Goal: Task Accomplishment & Management: Manage account settings

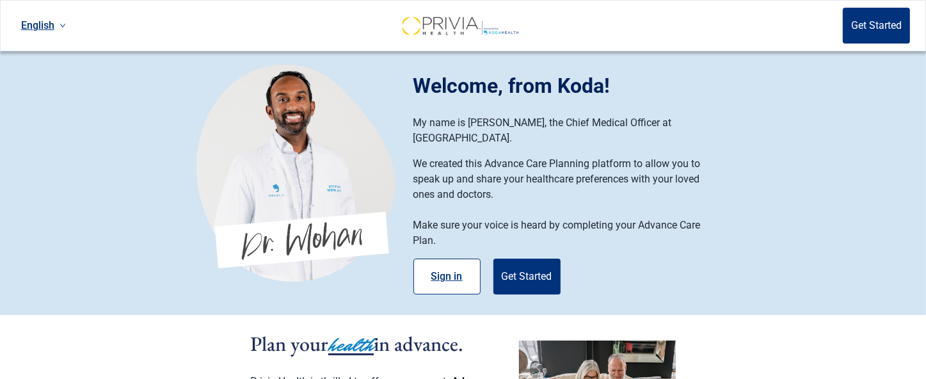
click at [445, 258] on button "Sign in" at bounding box center [446, 276] width 67 height 36
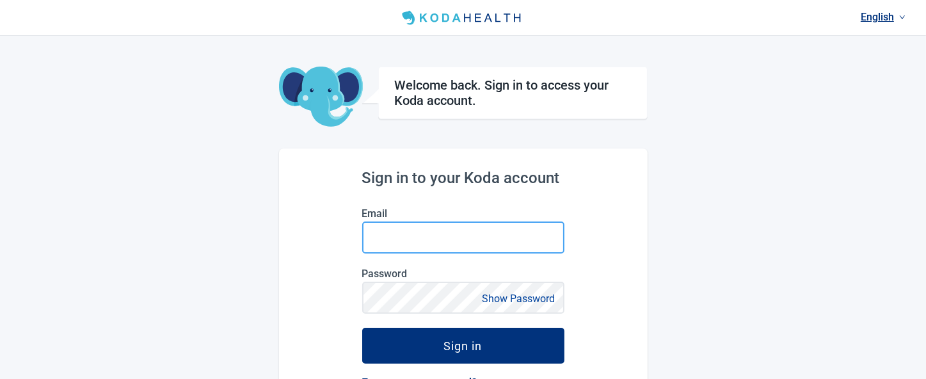
click at [385, 233] on input "Email" at bounding box center [463, 237] width 202 height 32
type input "[EMAIL_ADDRESS][DOMAIN_NAME]"
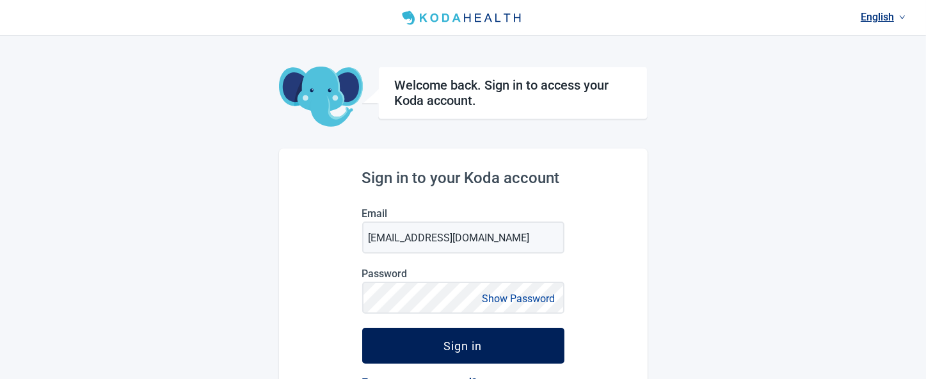
click at [444, 347] on div "Sign in" at bounding box center [463, 345] width 38 height 13
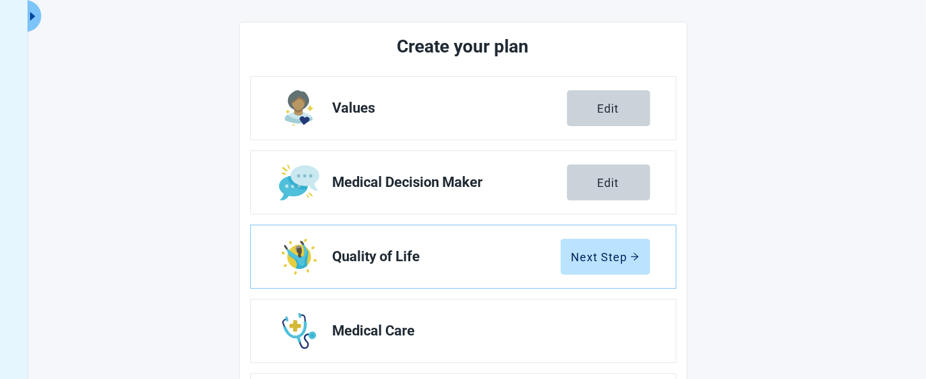
scroll to position [109, 0]
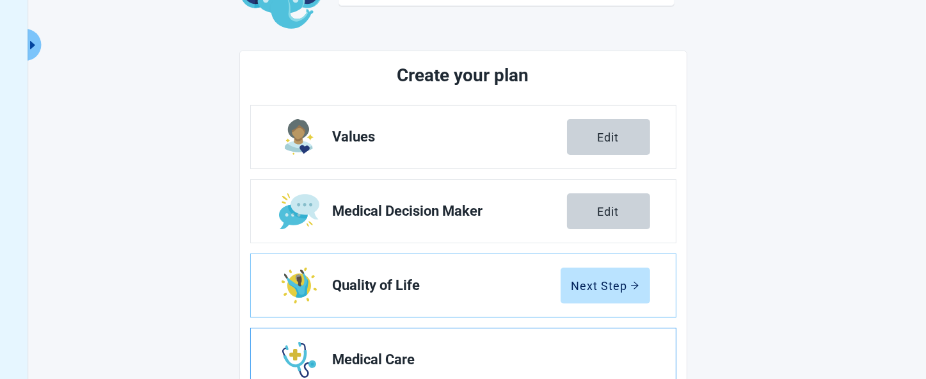
click at [395, 357] on span "Medical Care" at bounding box center [486, 359] width 307 height 15
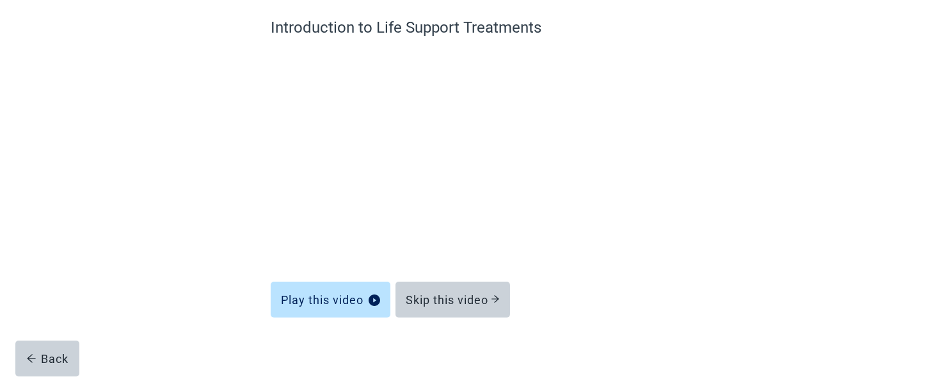
scroll to position [115, 0]
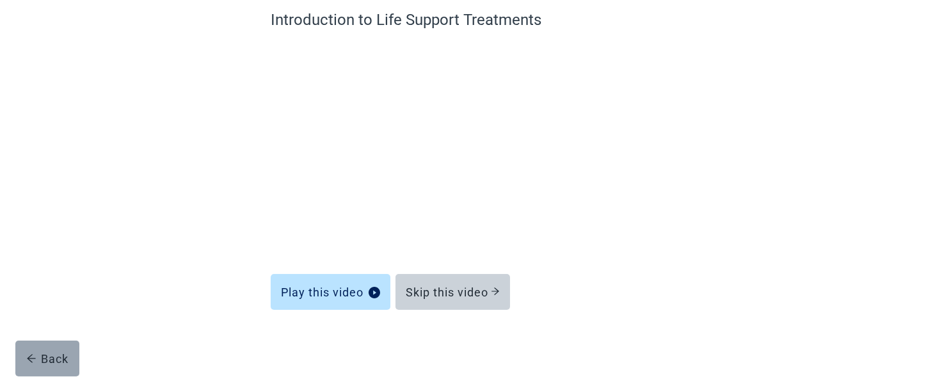
click at [43, 358] on div "Back" at bounding box center [47, 358] width 43 height 13
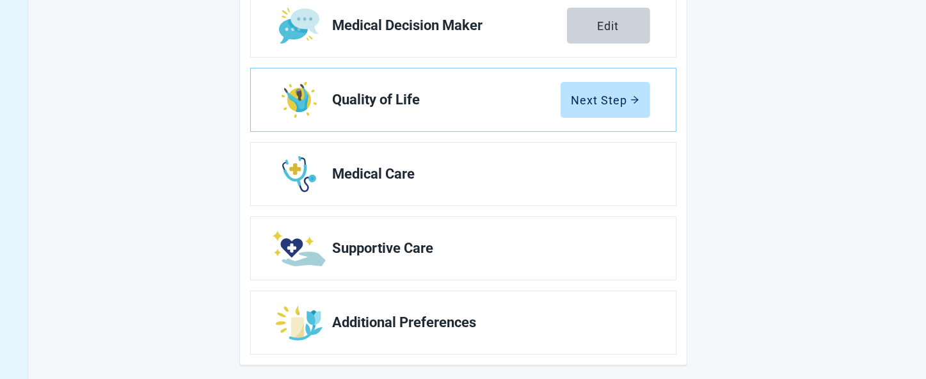
scroll to position [45, 0]
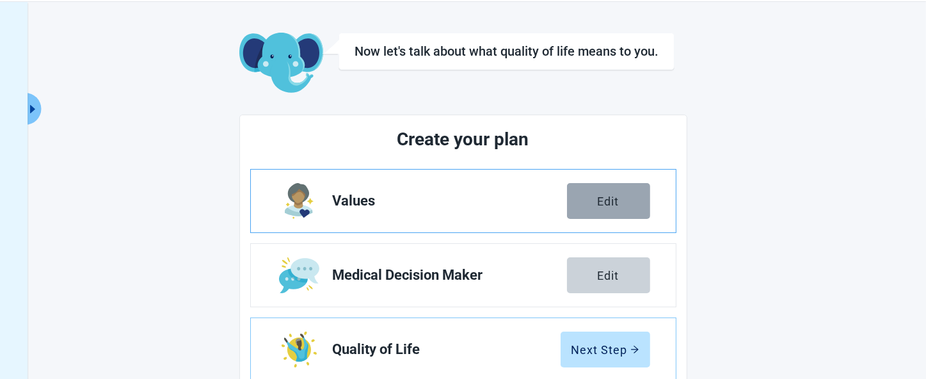
click at [618, 207] on div "Edit" at bounding box center [609, 200] width 22 height 13
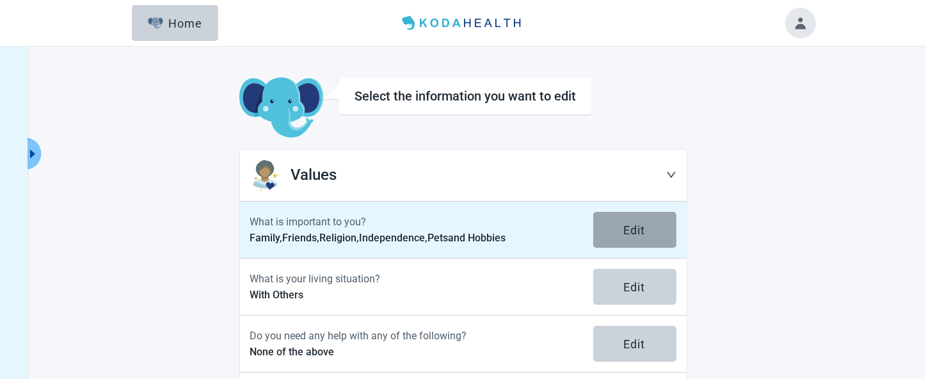
click at [644, 234] on div "Edit" at bounding box center [635, 229] width 22 height 13
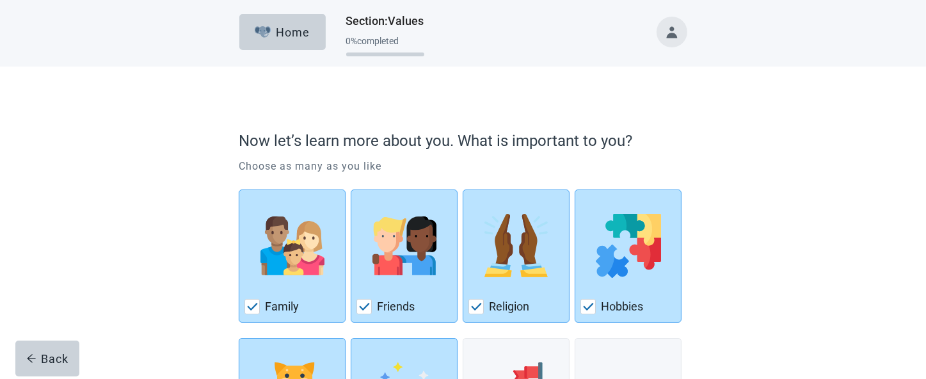
click at [663, 29] on button "Toggle account menu" at bounding box center [671, 32] width 31 height 31
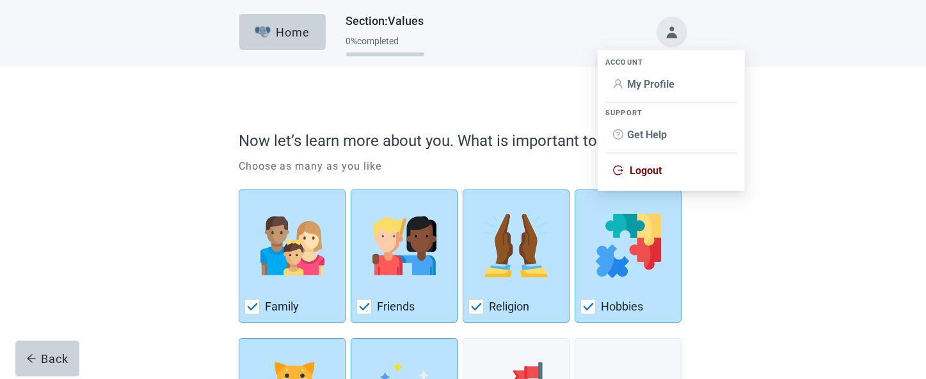
click at [657, 84] on span "My Profile" at bounding box center [650, 84] width 47 height 12
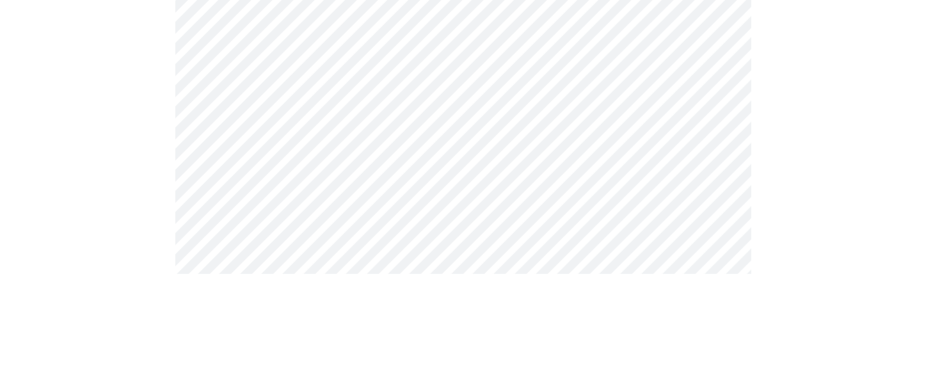
scroll to position [896, 0]
